Goal: Check status: Check status

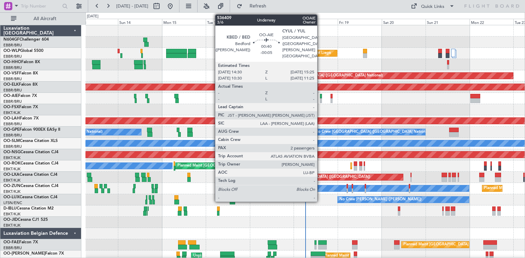
click at [320, 100] on div at bounding box center [321, 100] width 2 height 5
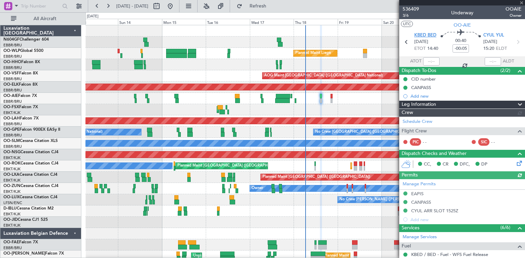
click at [417, 39] on mat-tooltip-component "Bedford ([PERSON_NAME]) Cat A" at bounding box center [432, 51] width 61 height 24
click at [416, 37] on span "KBED BED" at bounding box center [425, 35] width 22 height 7
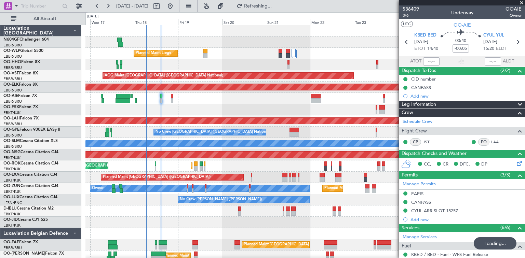
click at [178, 111] on div "Planned Maint Liege AOG Maint Brussels (Brussels National) Planned Maint Kortri…" at bounding box center [304, 143] width 439 height 237
click at [61, 222] on div "Planned Maint Liege AOG Maint Brussels (Brussels National) Planned Maint Kortri…" at bounding box center [262, 135] width 525 height 246
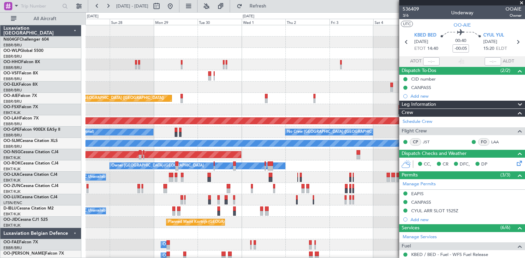
click at [124, 223] on div "Planned Maint Kortrijk-[GEOGRAPHIC_DATA]" at bounding box center [304, 222] width 439 height 11
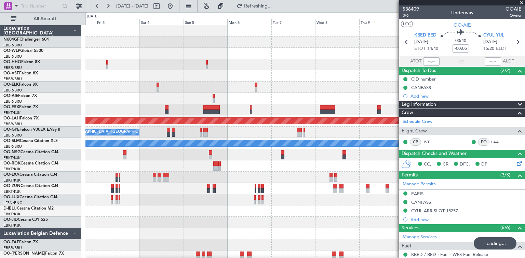
click at [287, 219] on div "Planned Maint Kortrijk-[GEOGRAPHIC_DATA]" at bounding box center [304, 222] width 439 height 11
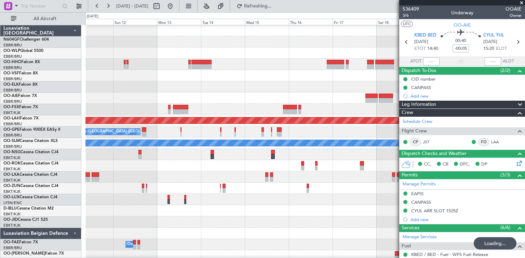
scroll to position [3, 0]
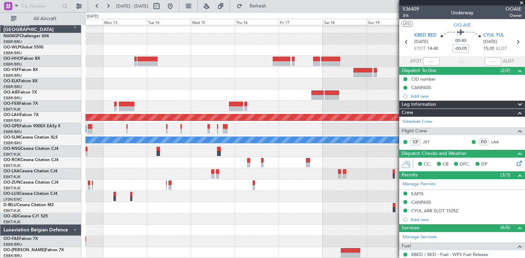
click at [145, 206] on div "Planned Maint Alton-st Louis (St Louis Regl) No Crew Brussels (Brussels Nationa…" at bounding box center [304, 140] width 439 height 237
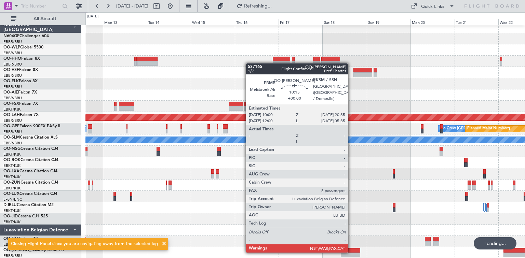
click at [351, 252] on div at bounding box center [350, 251] width 19 height 5
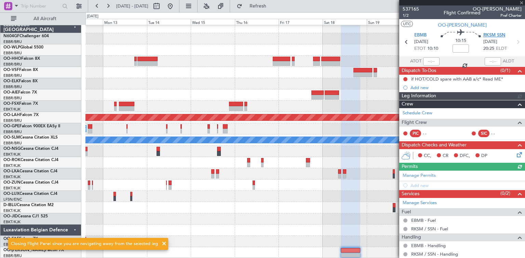
click at [487, 32] on span "RKSM SSN" at bounding box center [494, 35] width 22 height 7
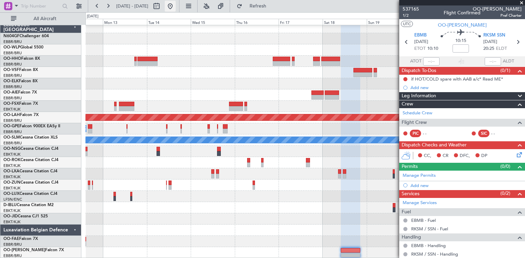
click at [176, 10] on button at bounding box center [170, 6] width 11 height 11
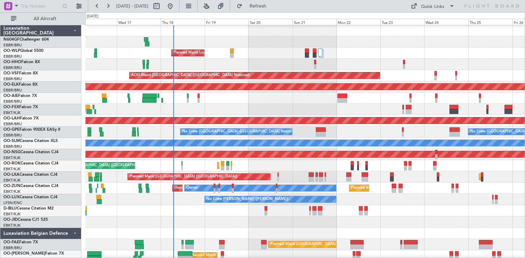
scroll to position [0, 0]
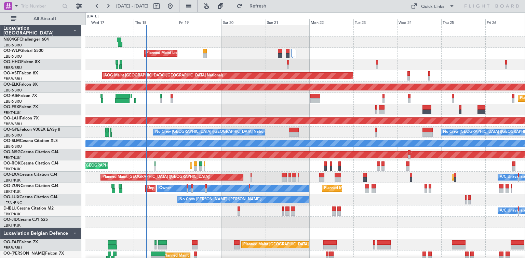
click at [119, 148] on div "A/C Unavailable [GEOGRAPHIC_DATA]" at bounding box center [304, 143] width 439 height 11
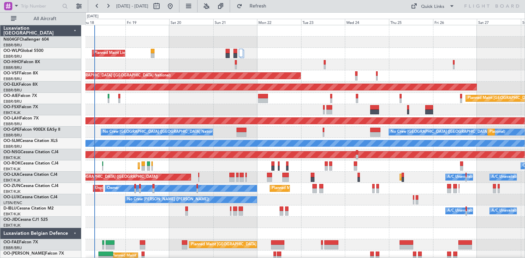
click at [197, 171] on div "Planned Maint Kortrijk-Wevelgem Owner Kortrijk-Wevelgem Planned Maint Paris (Le…" at bounding box center [304, 166] width 439 height 11
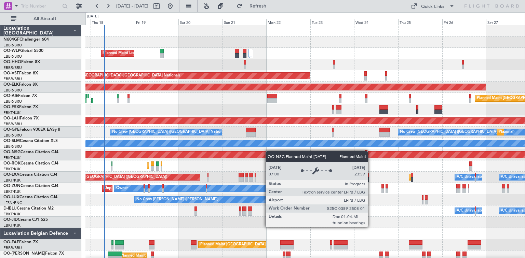
click at [269, 151] on div "Planned Maint Liege AOG Maint Brussels (Brussels National) Planned Maint Kortri…" at bounding box center [304, 143] width 439 height 237
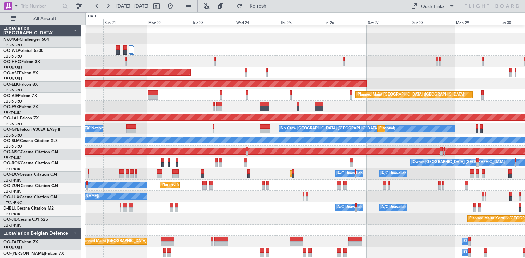
scroll to position [3, 0]
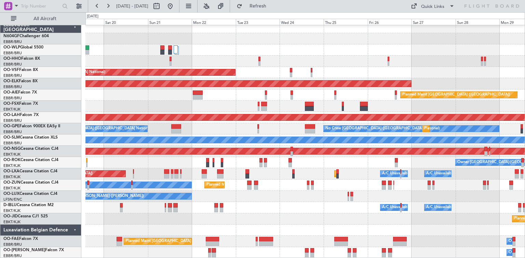
click at [393, 221] on div "Planned Maint Liege AOG Maint Brussels (Brussels National) Planned Maint Kortri…" at bounding box center [304, 140] width 439 height 237
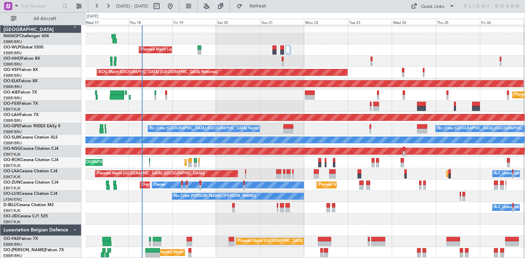
click at [332, 178] on div "Planned Maint Liege AOG Maint Brussels (Brussels National) Planned Maint Kortri…" at bounding box center [304, 140] width 439 height 237
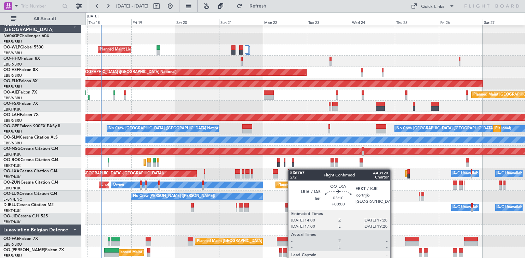
click at [291, 169] on div "Planned Maint Kortrijk-Wevelgem A/C Unavailable Brussels (Brussels National) Pl…" at bounding box center [304, 174] width 439 height 11
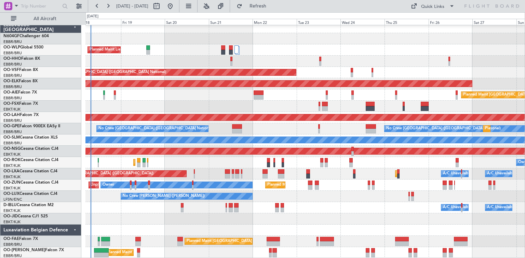
click at [358, 128] on div "No Crew Brussels (Brussels National) No Crew Brussels (Brussels National) Plann…" at bounding box center [304, 128] width 439 height 11
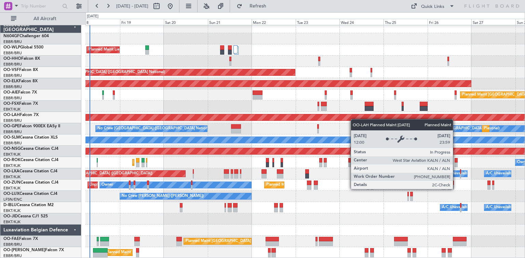
click at [354, 118] on div "Planned Maint Liege AOG Maint Brussels (Brussels National) Planned Maint Kortri…" at bounding box center [304, 140] width 439 height 237
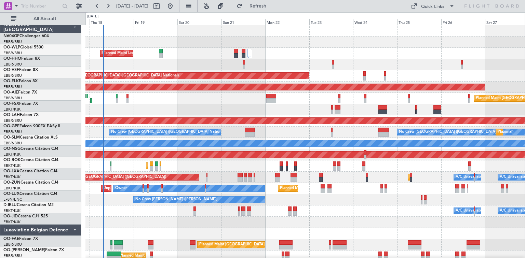
scroll to position [0, 0]
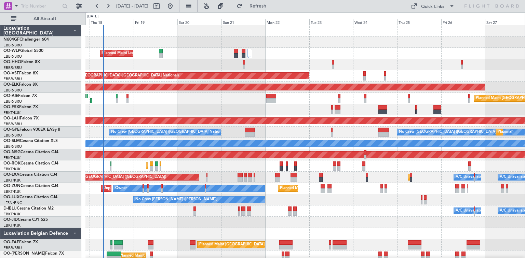
click at [185, 104] on div "Planned Maint Liege AOG Maint Brussels (Brussels National) Planned Maint Kortri…" at bounding box center [304, 143] width 439 height 237
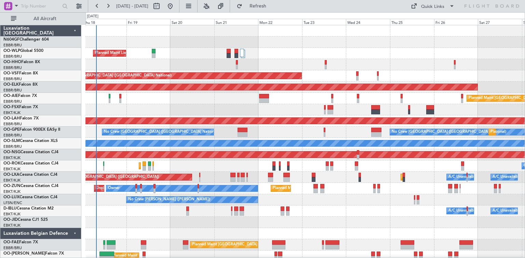
click at [158, 112] on div "AOG Maint Kortrijk-[GEOGRAPHIC_DATA]" at bounding box center [304, 109] width 439 height 11
click at [142, 169] on div "Planned Maint Kortrijk-Wevelgem Owner Kortrijk-Wevelgem Planned Maint Paris (Le…" at bounding box center [304, 166] width 439 height 11
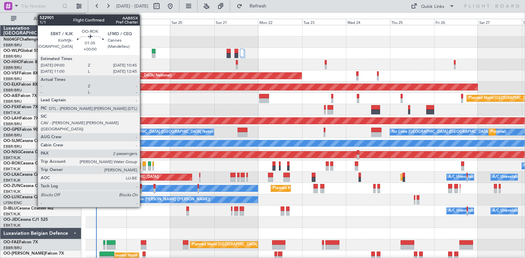
click at [143, 169] on div at bounding box center [144, 168] width 3 height 5
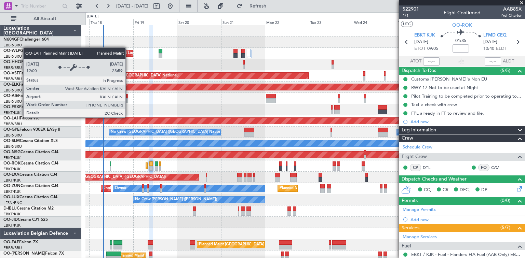
click at [129, 118] on div "Planned Maint Liege AOG Maint Brussels (Brussels National) Planned Maint Kortri…" at bounding box center [304, 143] width 439 height 237
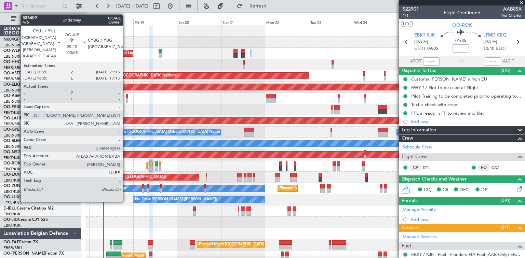
click at [126, 101] on div at bounding box center [127, 100] width 2 height 5
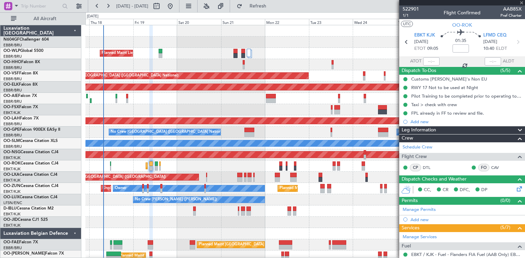
type input "-00:05"
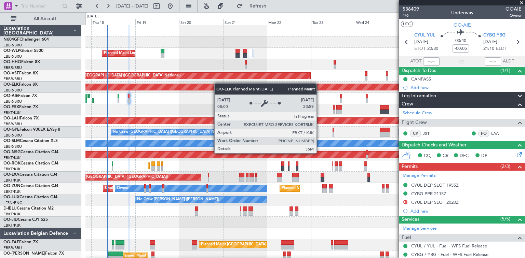
click at [218, 84] on div "Planned Maint Liege AOG Maint Brussels (Brussels National) Planned Maint Kortri…" at bounding box center [304, 143] width 439 height 237
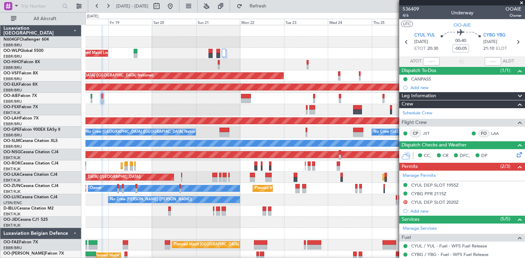
click at [300, 161] on div "Planned Maint Liege AOG Maint Brussels (Brussels National) Planned Maint Kortri…" at bounding box center [304, 143] width 439 height 237
